Goal: Connect with others: Connect with others

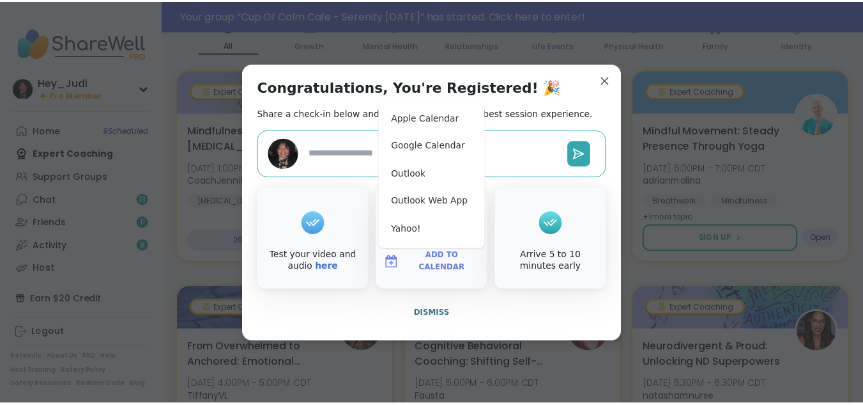
scroll to position [148, 0]
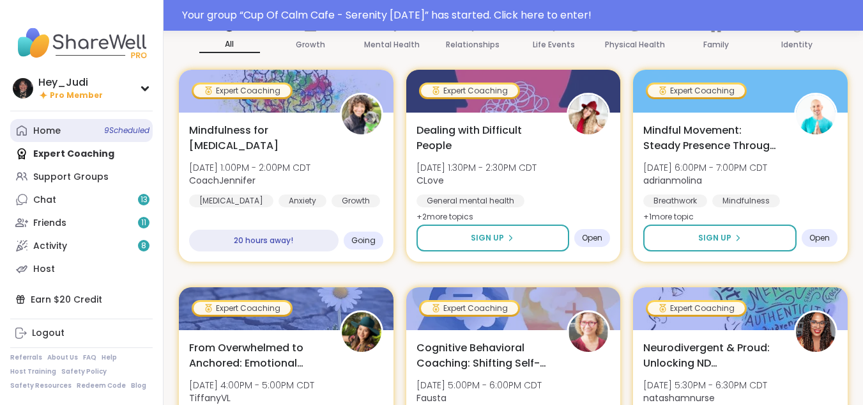
click at [79, 132] on link "Home 9 Scheduled" at bounding box center [81, 130] width 143 height 23
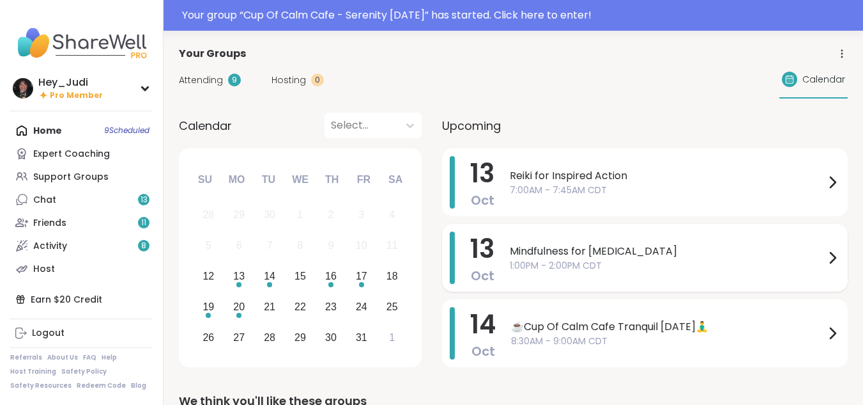
click at [579, 262] on span "1:00PM - 2:00PM CDT" at bounding box center [667, 265] width 315 height 13
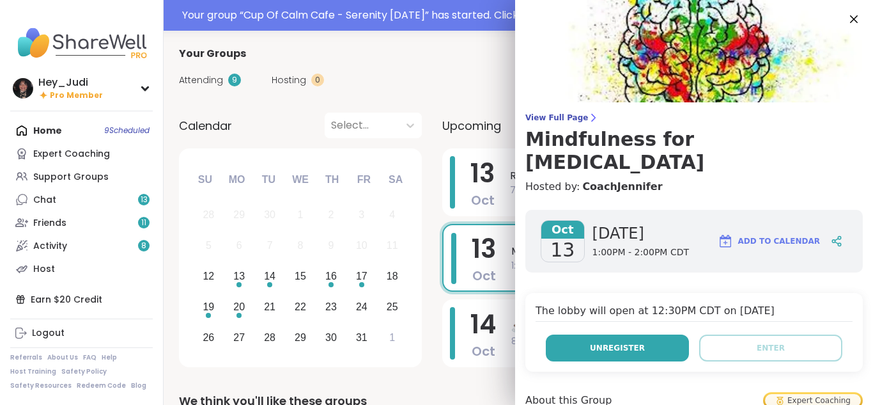
click at [613, 342] on span "Unregister" at bounding box center [617, 348] width 55 height 12
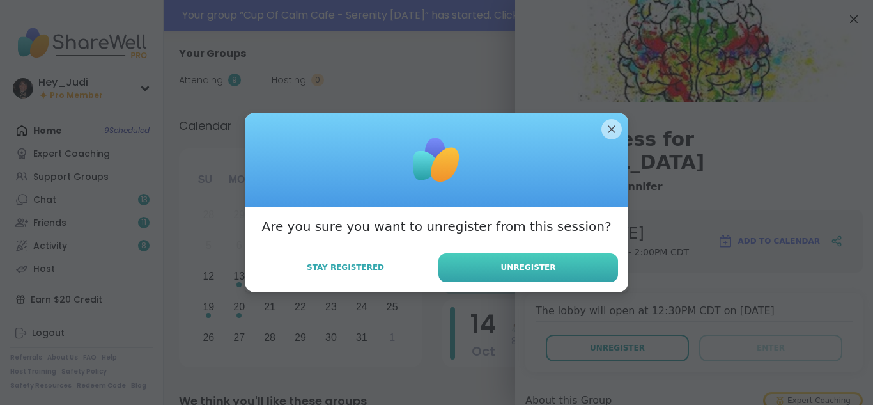
click at [572, 269] on button "Unregister" at bounding box center [528, 267] width 180 height 29
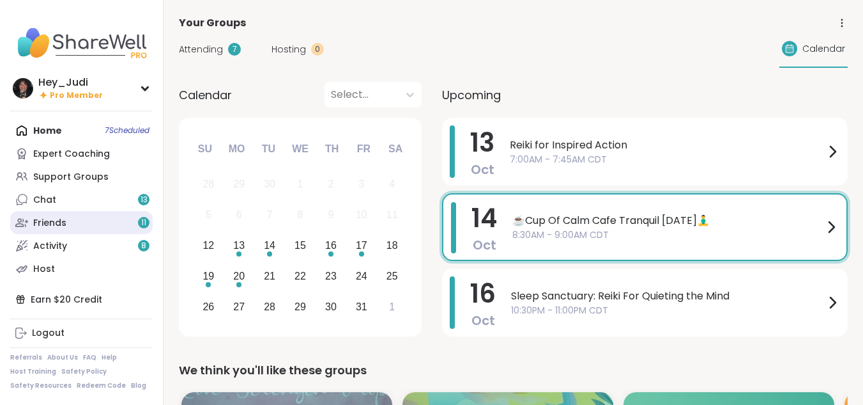
click at [112, 223] on link "Friends 11" at bounding box center [81, 222] width 143 height 23
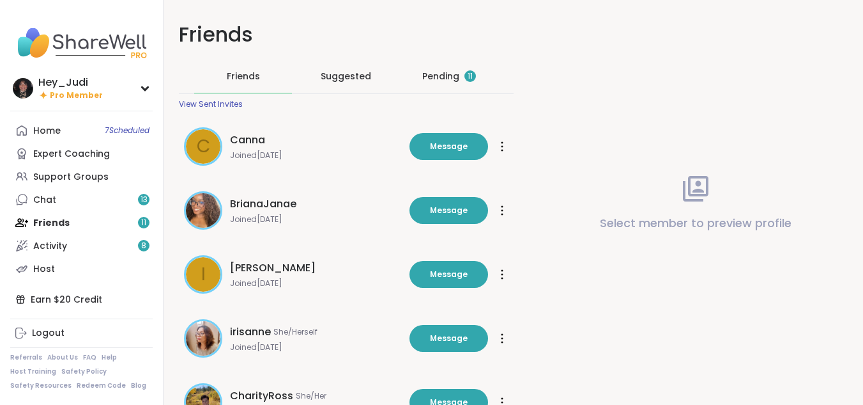
click at [429, 76] on div "Pending 11" at bounding box center [449, 76] width 54 height 13
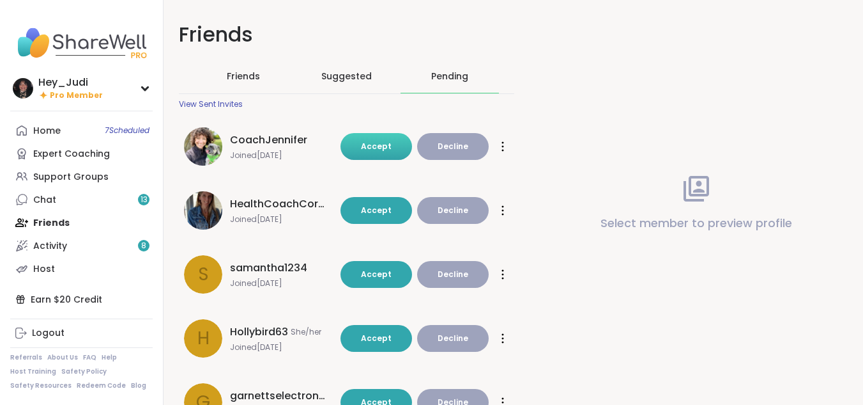
click at [360, 152] on button "Accept" at bounding box center [377, 146] width 72 height 27
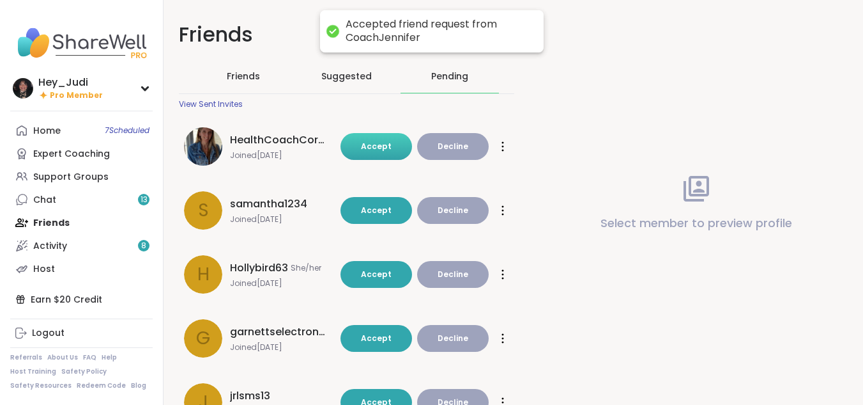
click at [377, 276] on span "Accept" at bounding box center [376, 273] width 31 height 11
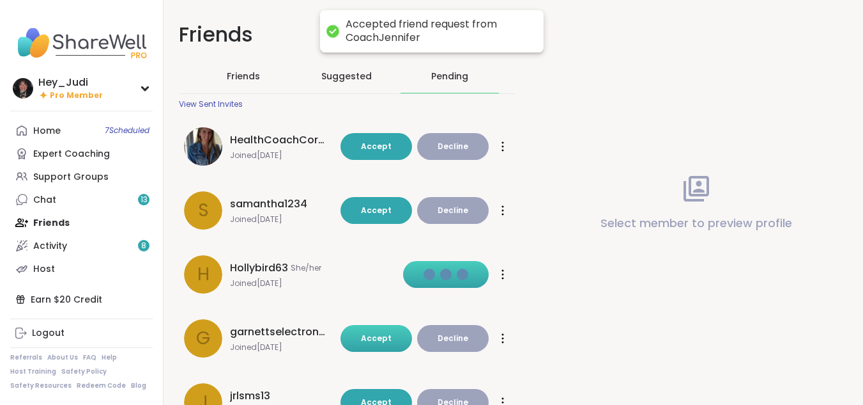
click at [382, 344] on button "Accept" at bounding box center [377, 338] width 72 height 27
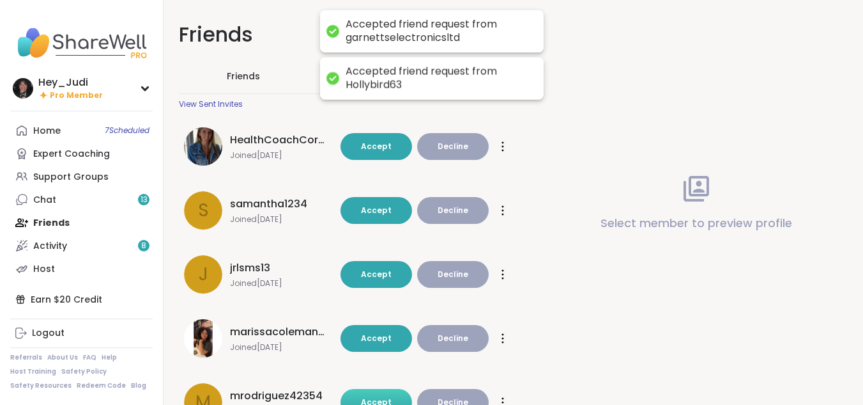
click at [385, 396] on span "Accept" at bounding box center [376, 401] width 31 height 11
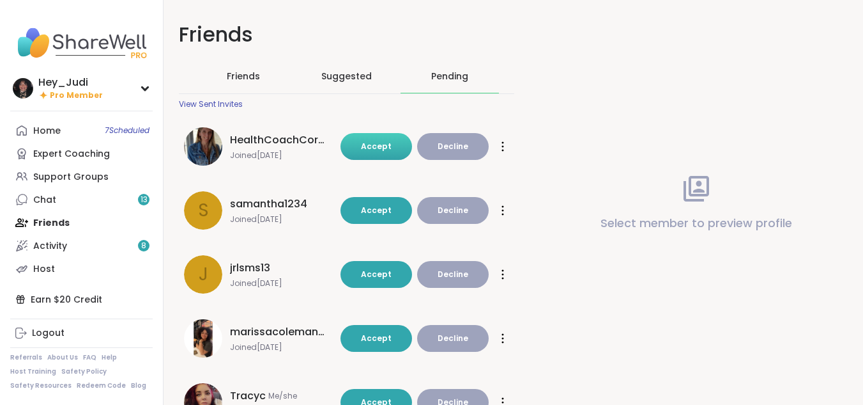
click at [362, 148] on button "Accept" at bounding box center [377, 146] width 72 height 27
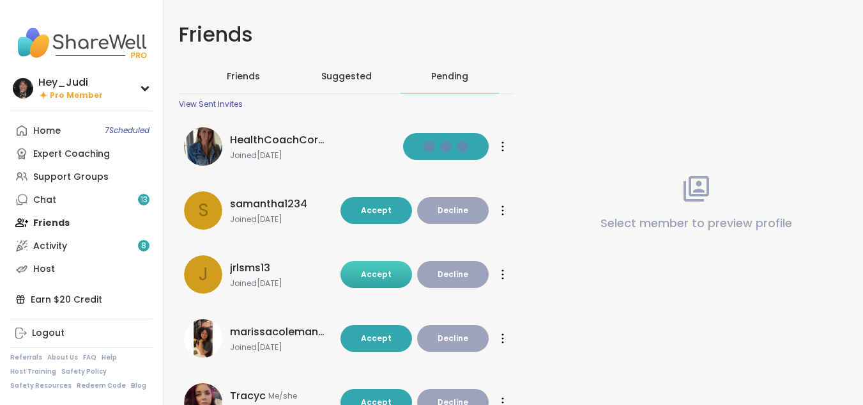
click at [385, 268] on span "Accept" at bounding box center [376, 273] width 31 height 11
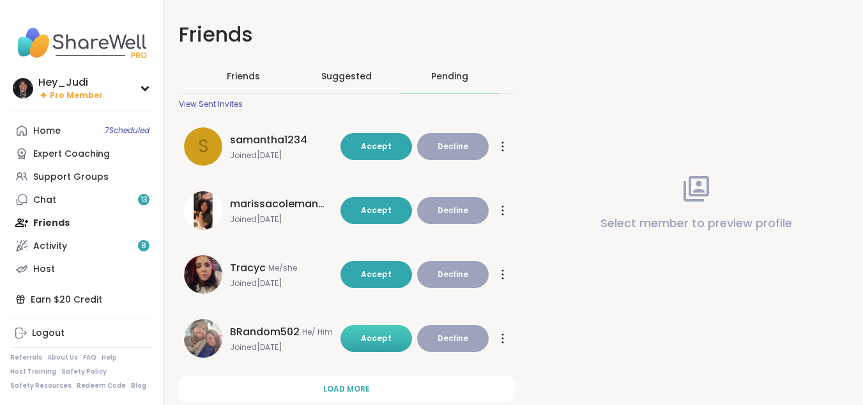
click at [378, 339] on span "Accept" at bounding box center [376, 337] width 31 height 11
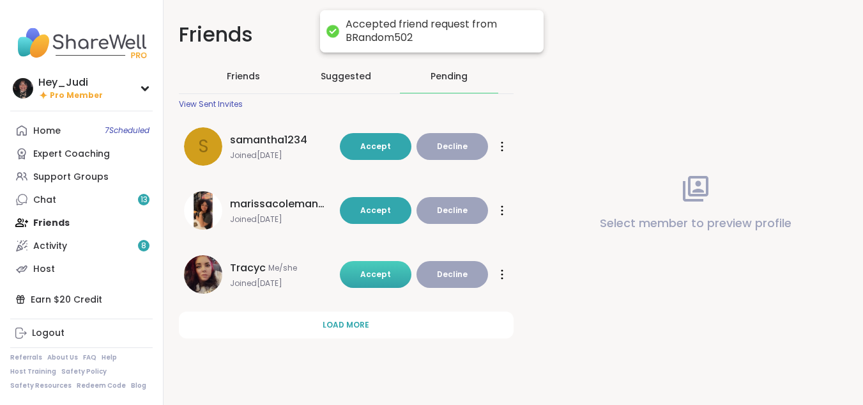
click at [377, 271] on span "Accept" at bounding box center [375, 273] width 31 height 11
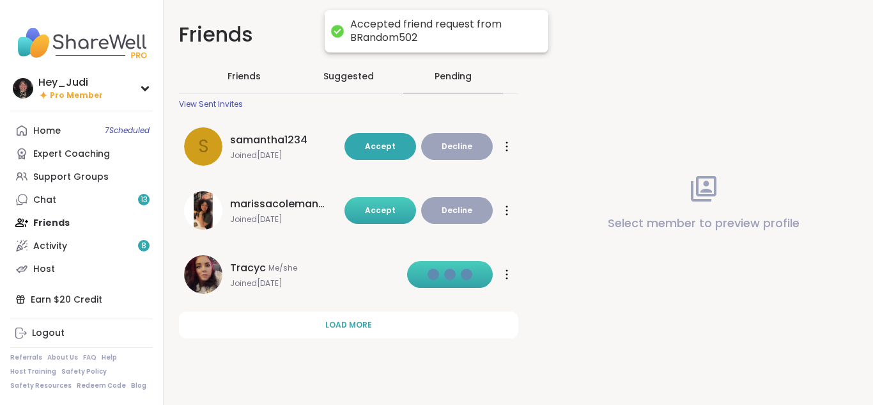
click at [370, 212] on span "Accept" at bounding box center [380, 209] width 31 height 11
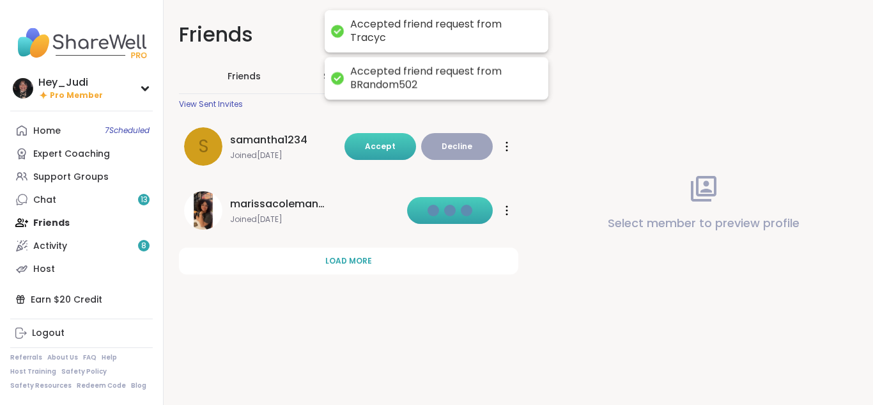
click at [362, 153] on button "Accept" at bounding box center [380, 146] width 72 height 27
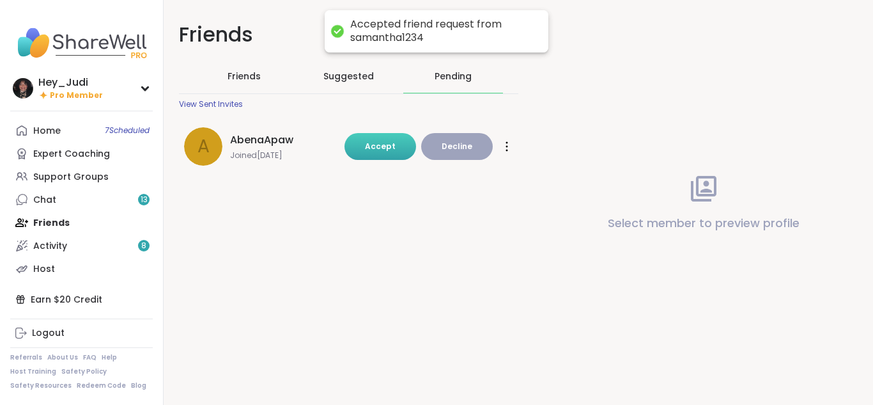
click at [380, 149] on span "Accept" at bounding box center [380, 146] width 31 height 11
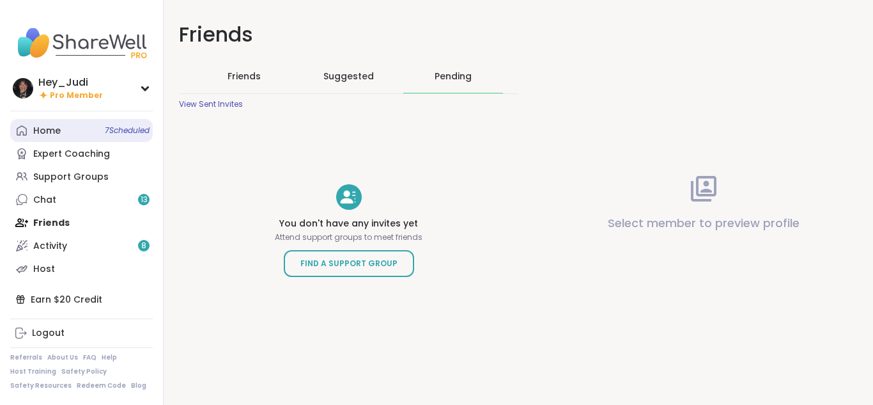
click at [71, 132] on link "Home 7 Scheduled" at bounding box center [81, 130] width 143 height 23
